Goal: Task Accomplishment & Management: Use online tool/utility

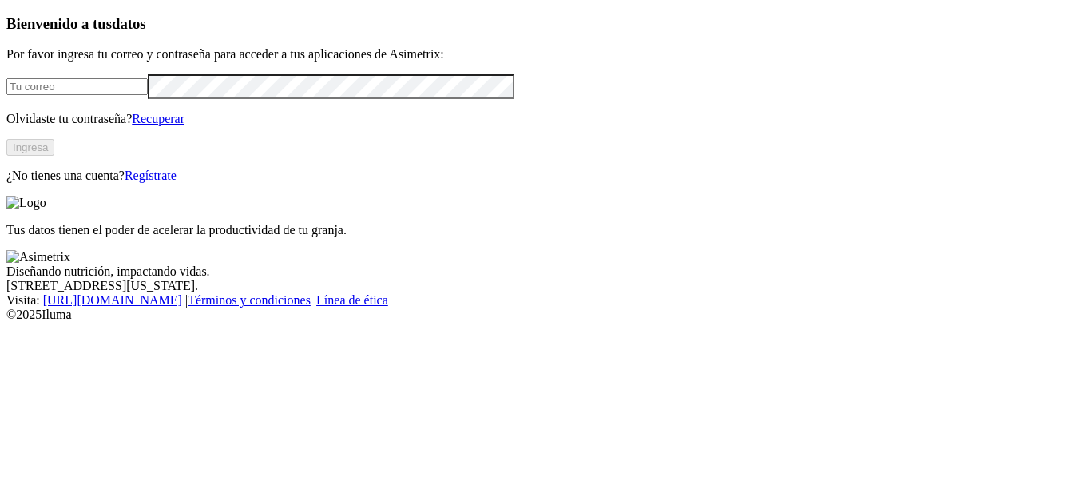
type input "[EMAIL_ADDRESS][DOMAIN_NAME]"
click at [54, 156] on button "Ingresa" at bounding box center [30, 147] width 48 height 17
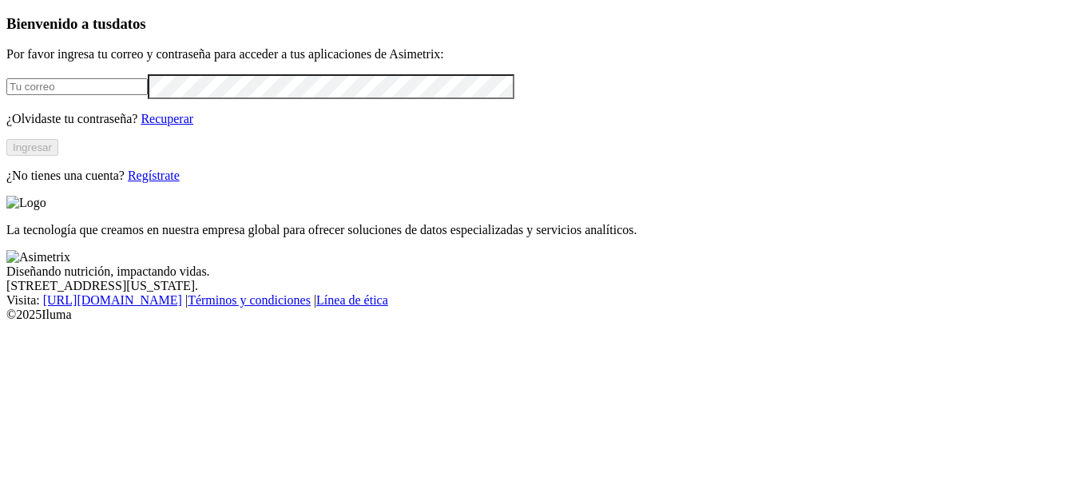
type input "[EMAIL_ADDRESS][DOMAIN_NAME]"
click at [58, 156] on button "Ingresar" at bounding box center [32, 147] width 52 height 17
